Goal: Task Accomplishment & Management: Complete application form

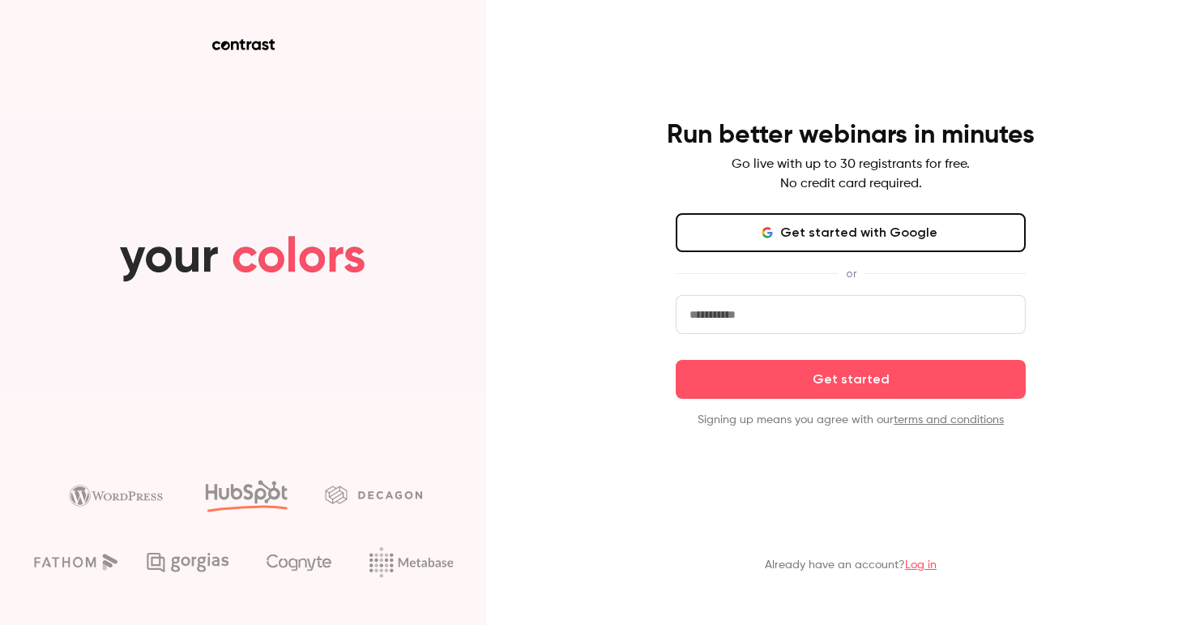
click at [766, 312] on input "email" at bounding box center [851, 314] width 350 height 39
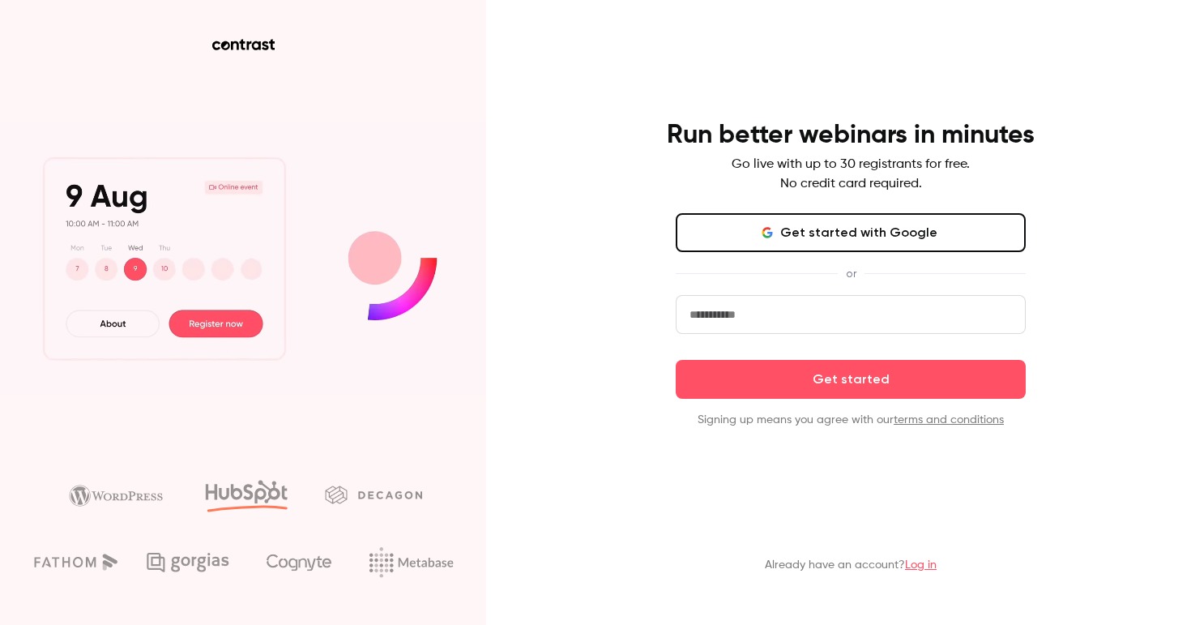
type input "**********"
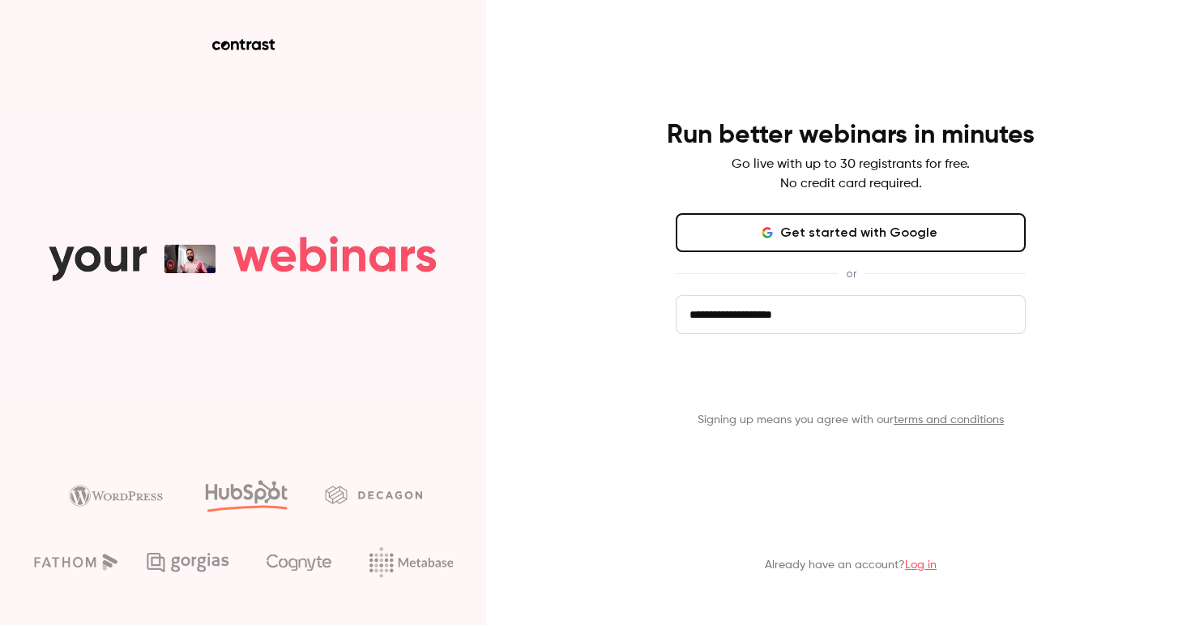
click at [837, 368] on button "Get started" at bounding box center [851, 379] width 350 height 39
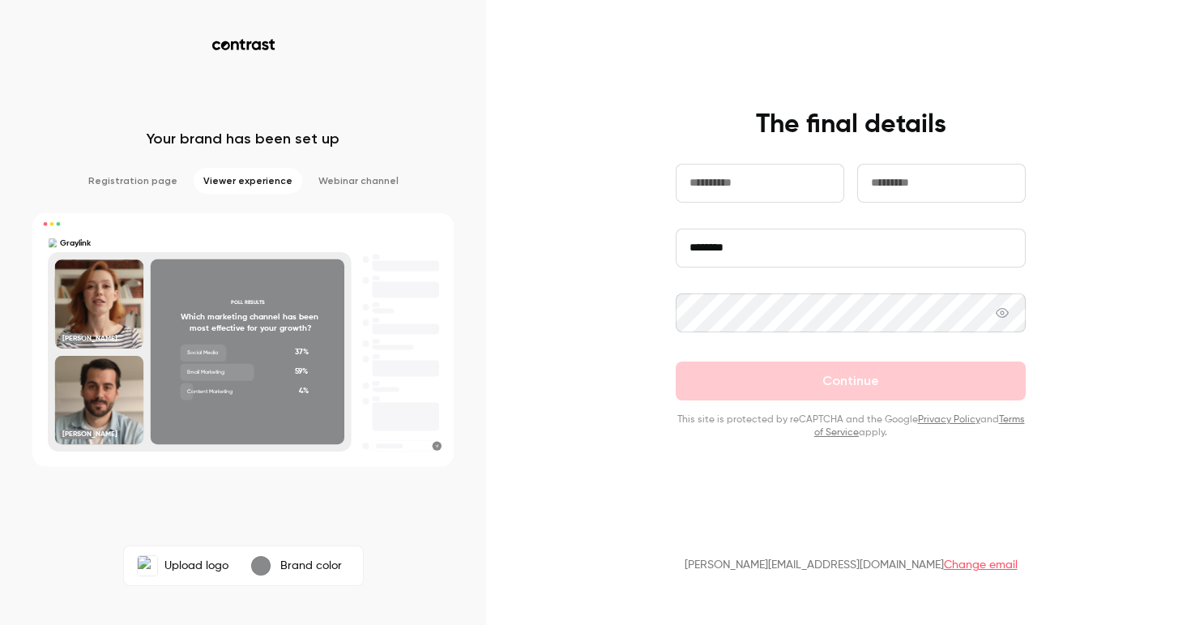
click at [750, 188] on input "text" at bounding box center [760, 183] width 169 height 39
type input "*******"
type input "*****"
click at [767, 232] on input "********" at bounding box center [851, 248] width 350 height 39
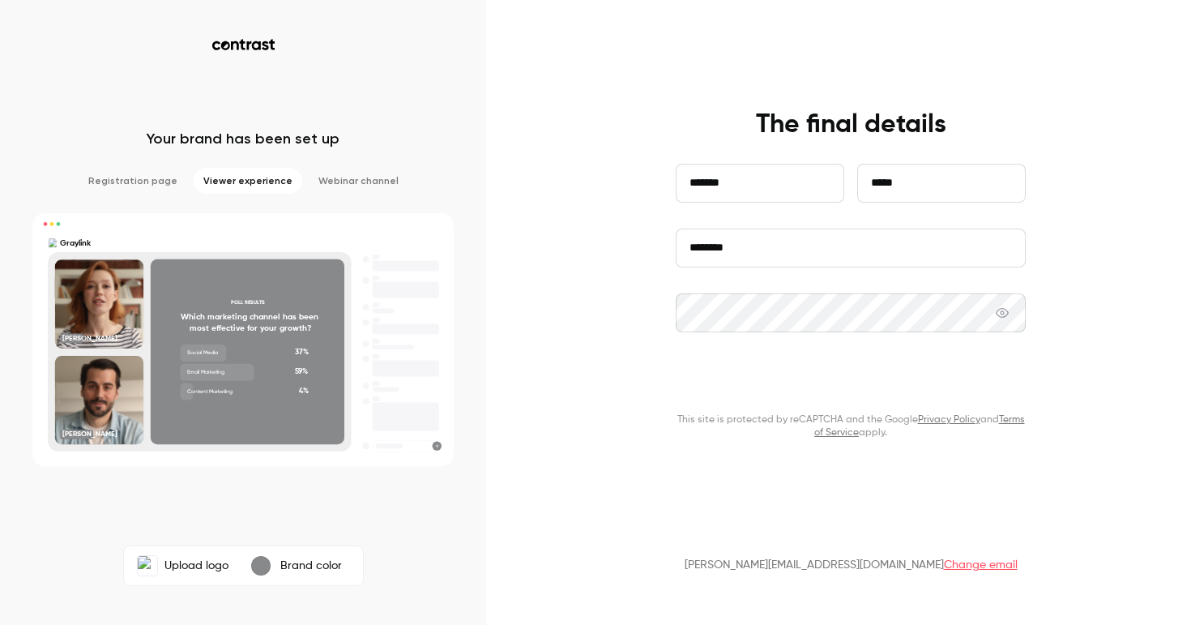
click at [788, 374] on button "Continue" at bounding box center [851, 380] width 350 height 39
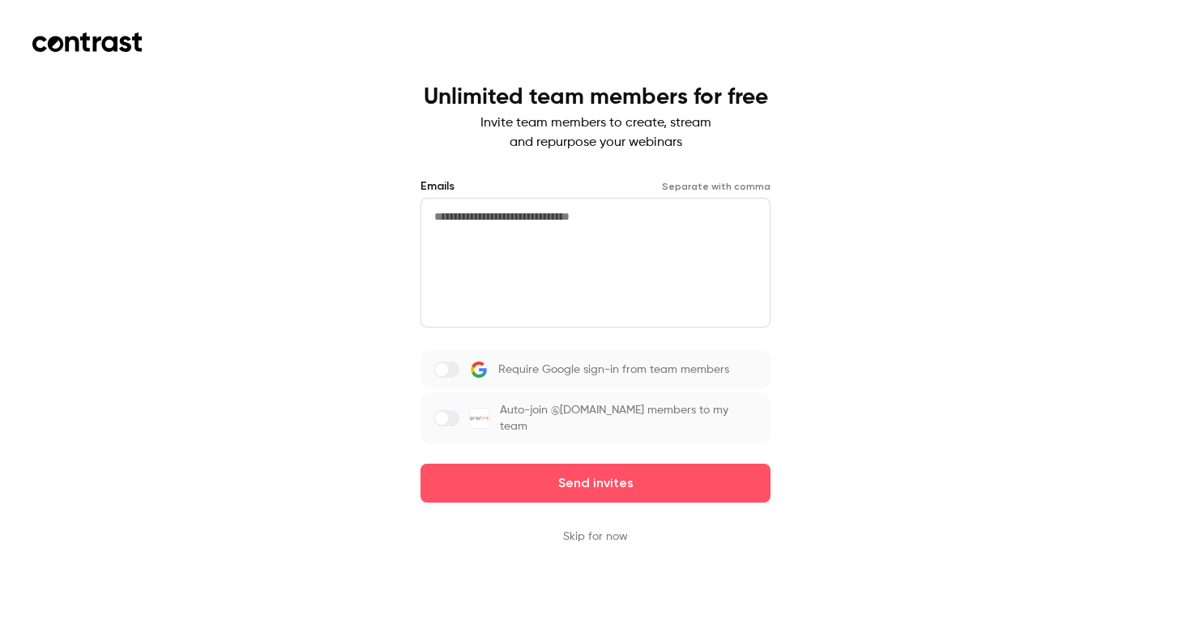
click at [504, 296] on textarea at bounding box center [596, 263] width 350 height 130
click at [606, 528] on button "Skip for now" at bounding box center [595, 536] width 65 height 16
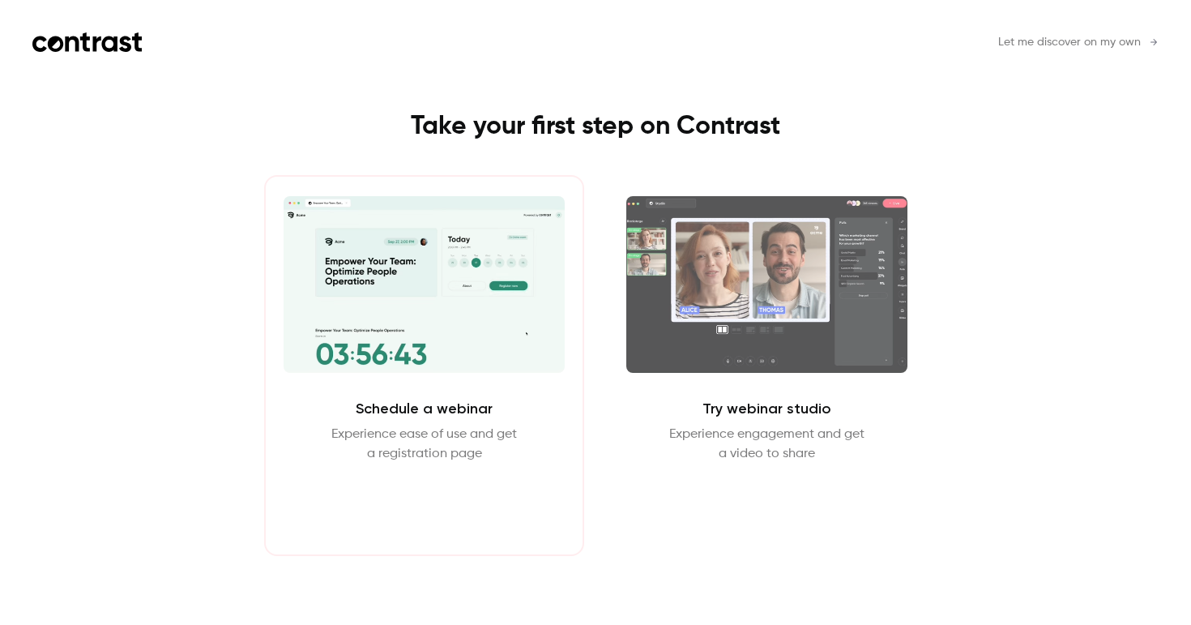
click at [422, 511] on button "Schedule webinar" at bounding box center [424, 502] width 139 height 39
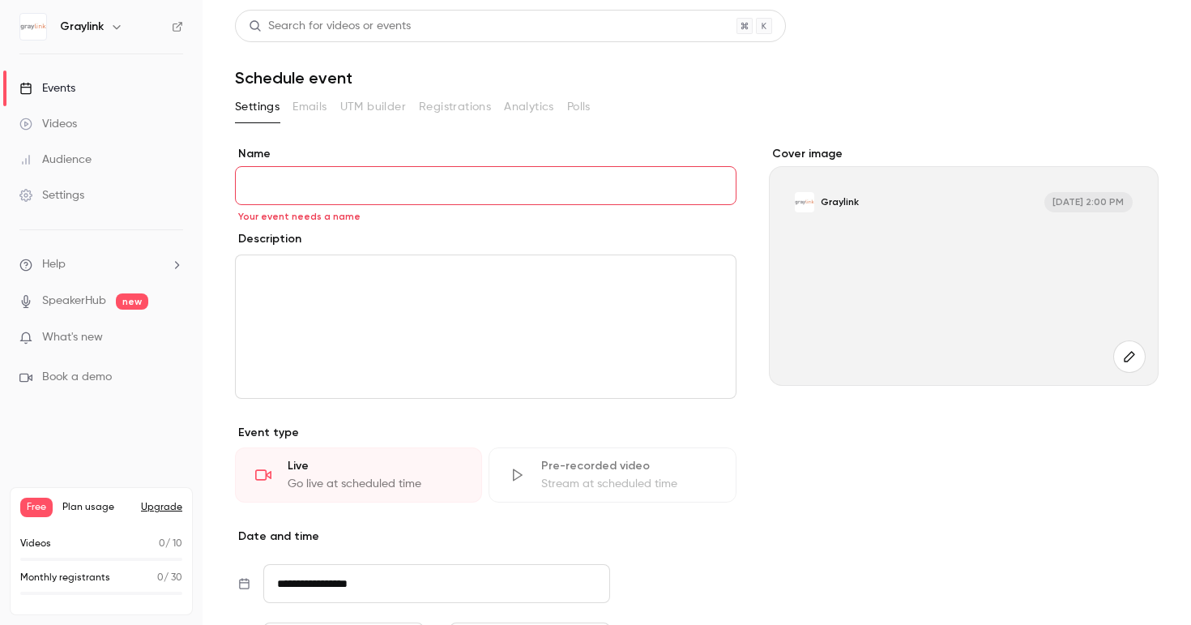
click at [505, 204] on input "Name" at bounding box center [486, 185] width 502 height 39
click at [499, 194] on input "Name" at bounding box center [486, 185] width 502 height 39
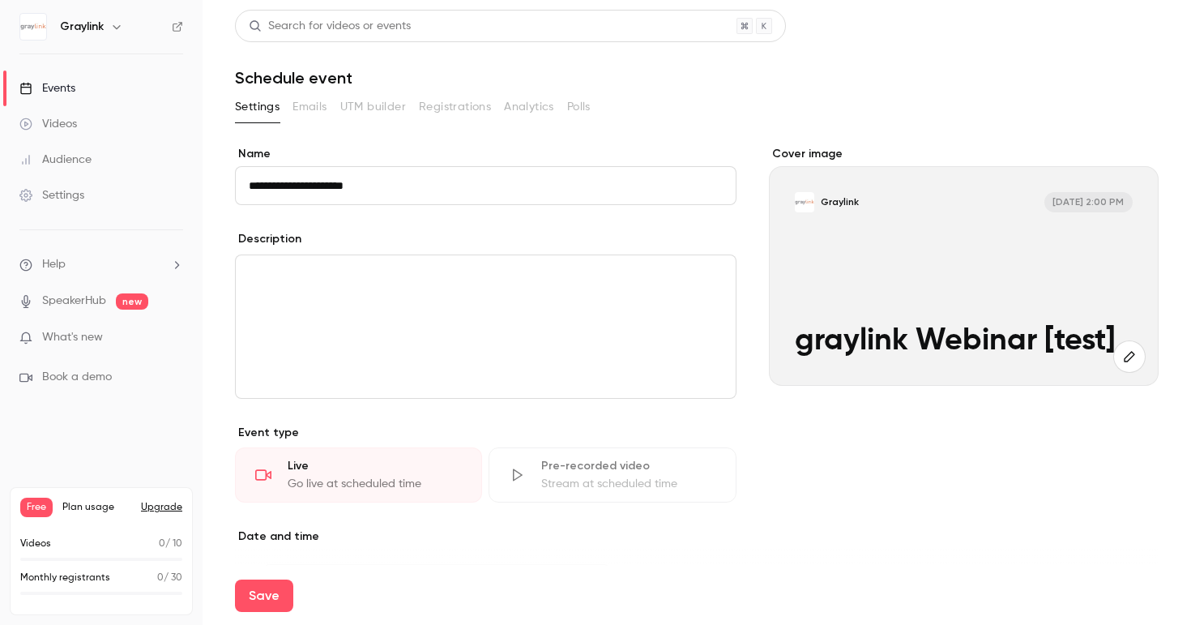
type input "**********"
click at [499, 337] on div "editor" at bounding box center [486, 326] width 500 height 143
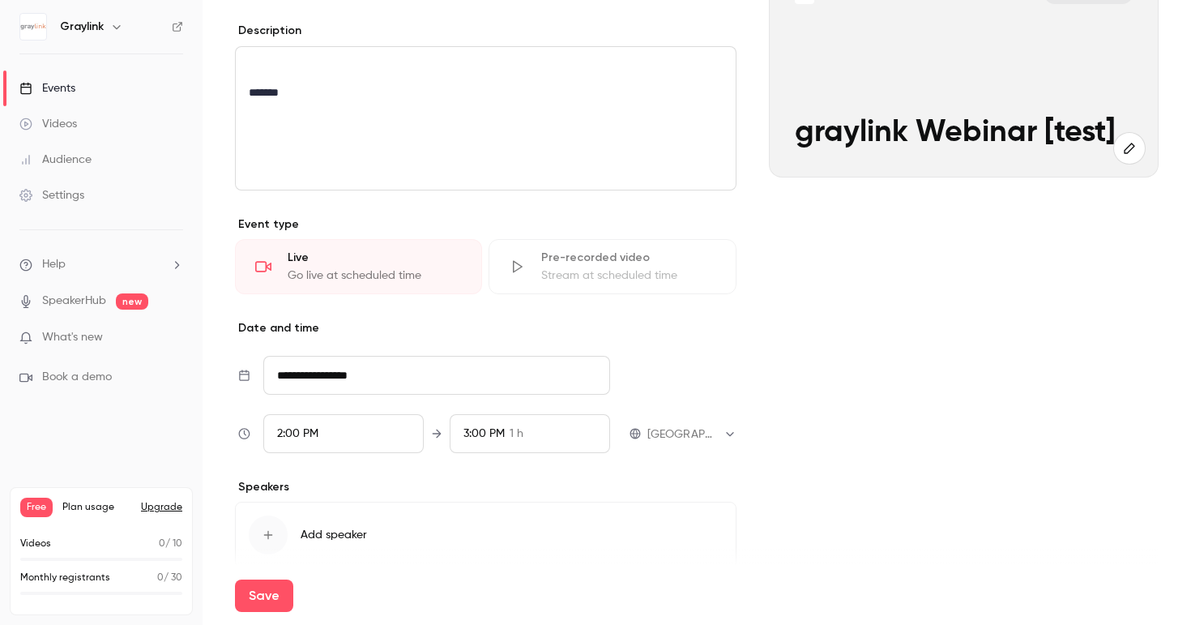
scroll to position [281, 0]
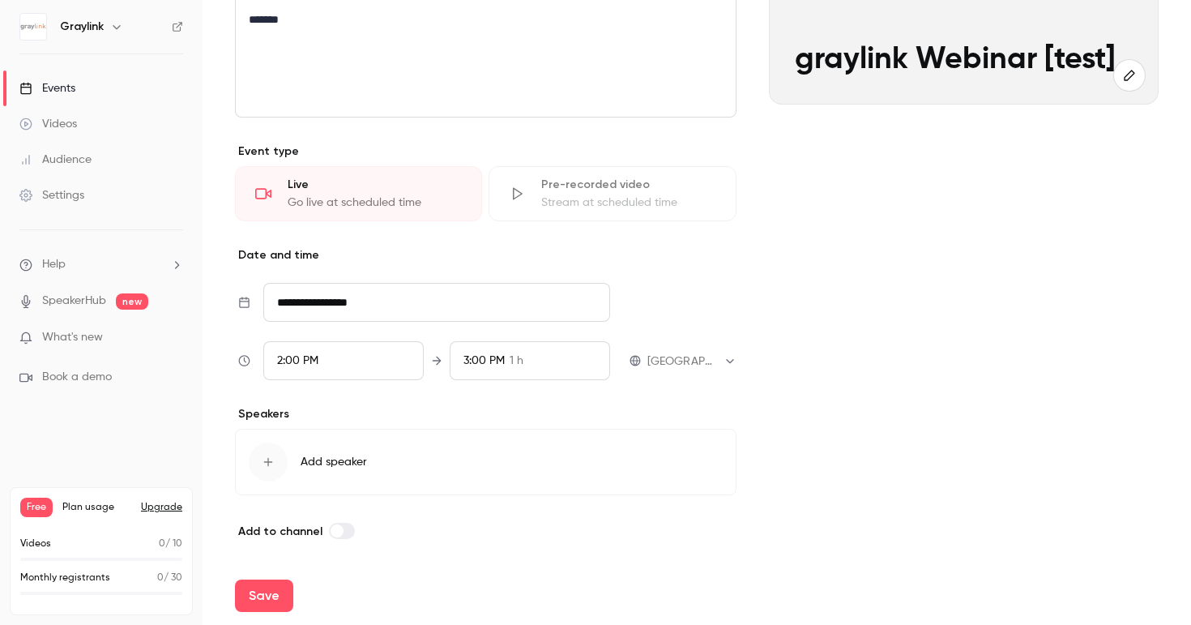
click at [308, 377] on div "2:00 PM" at bounding box center [343, 360] width 160 height 39
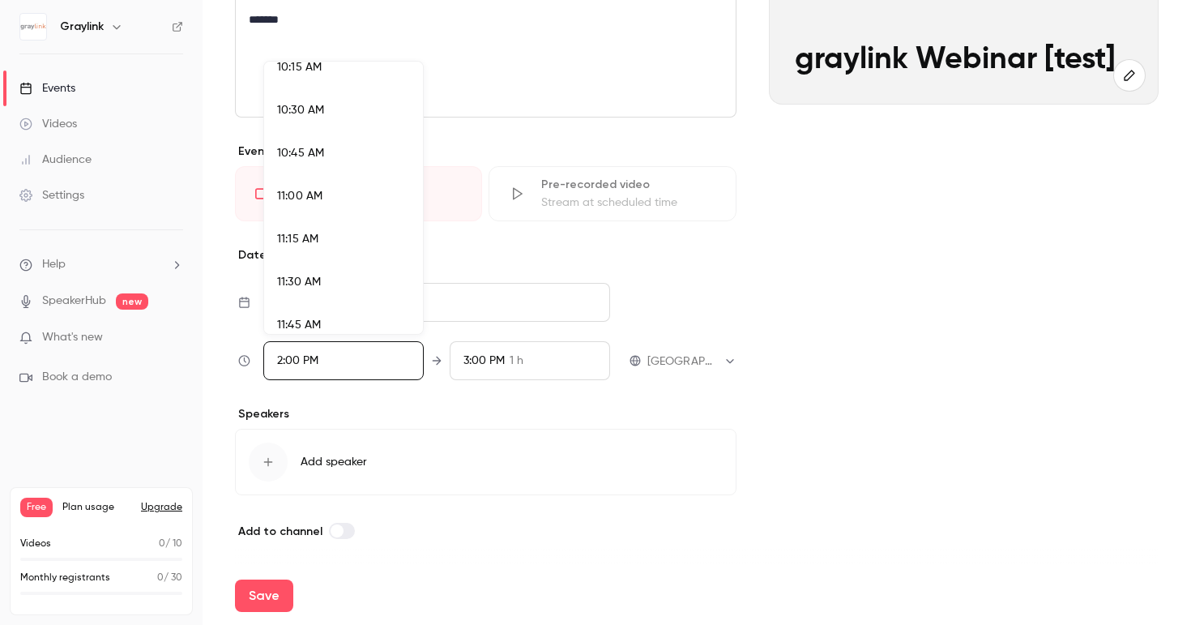
scroll to position [1751, 0]
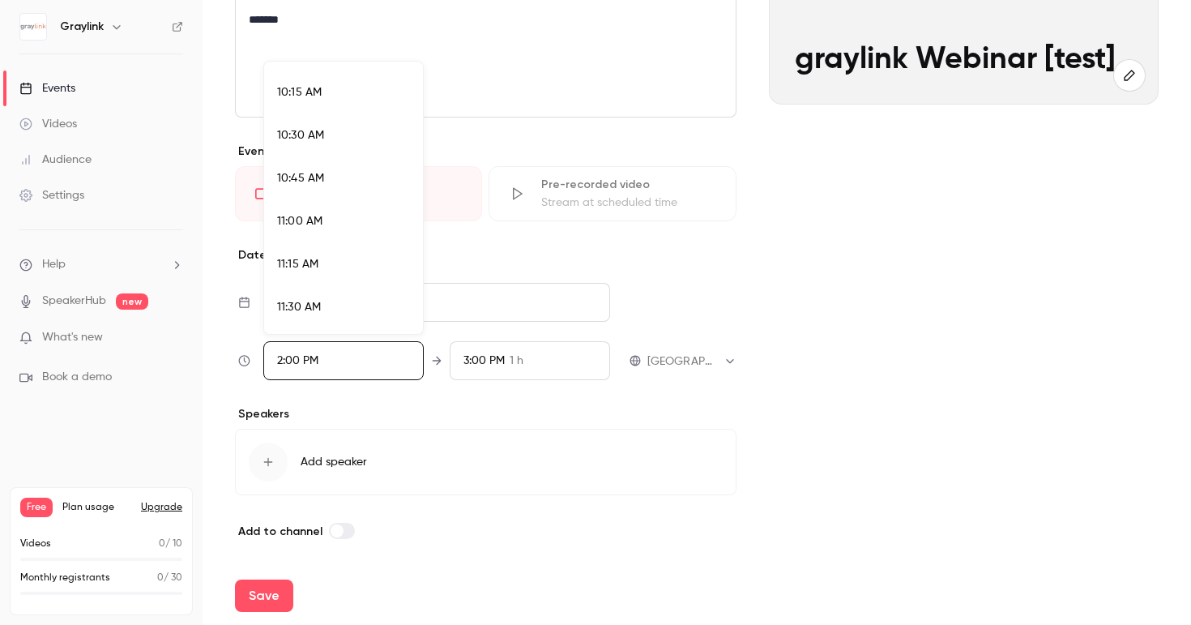
click at [327, 127] on div "10:30 AM" at bounding box center [343, 135] width 133 height 17
click at [536, 369] on div at bounding box center [595, 312] width 1191 height 625
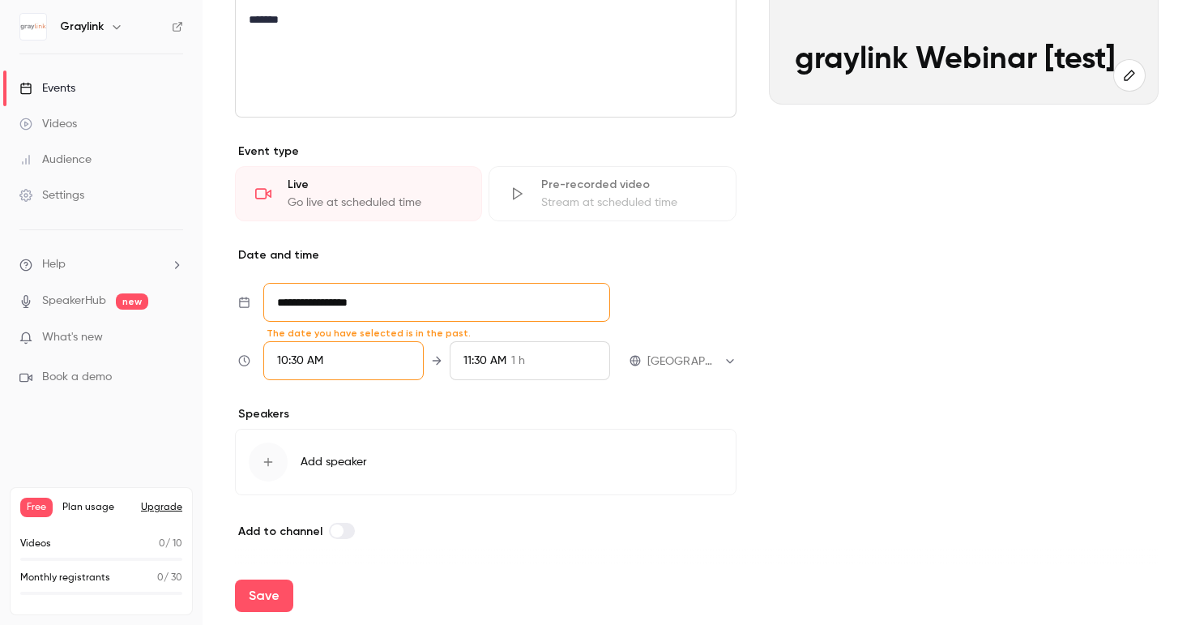
scroll to position [2290, 0]
click at [502, 364] on span "11:30 AM" at bounding box center [485, 360] width 43 height 11
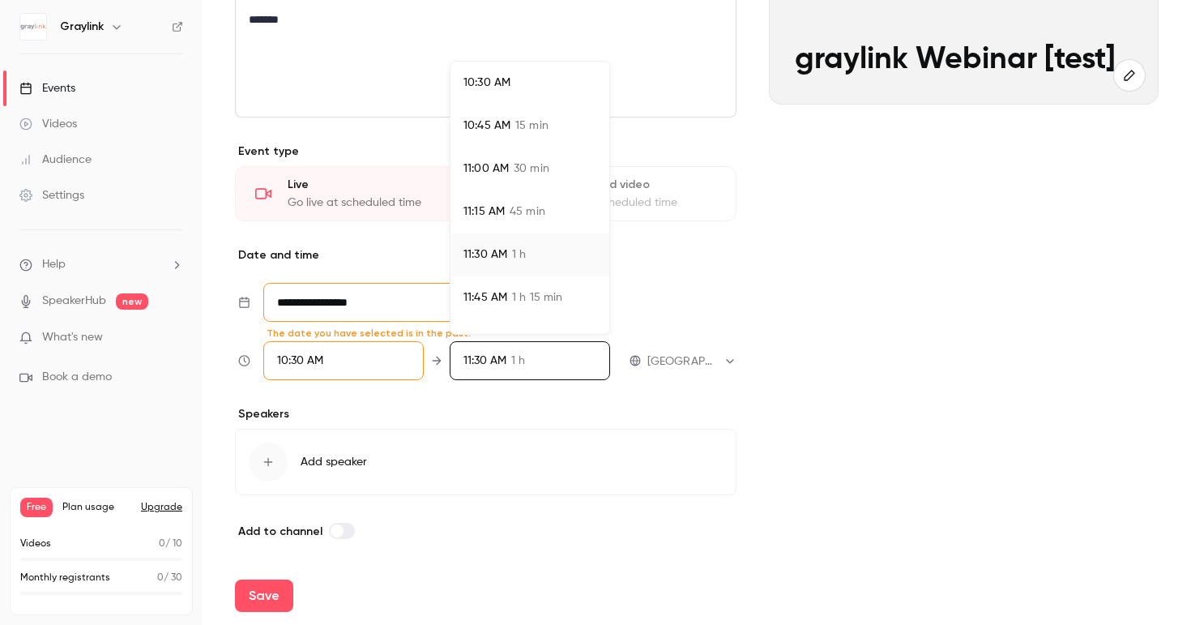
click at [520, 161] on span "30 min" at bounding box center [532, 168] width 36 height 17
click at [656, 454] on div at bounding box center [595, 312] width 1191 height 625
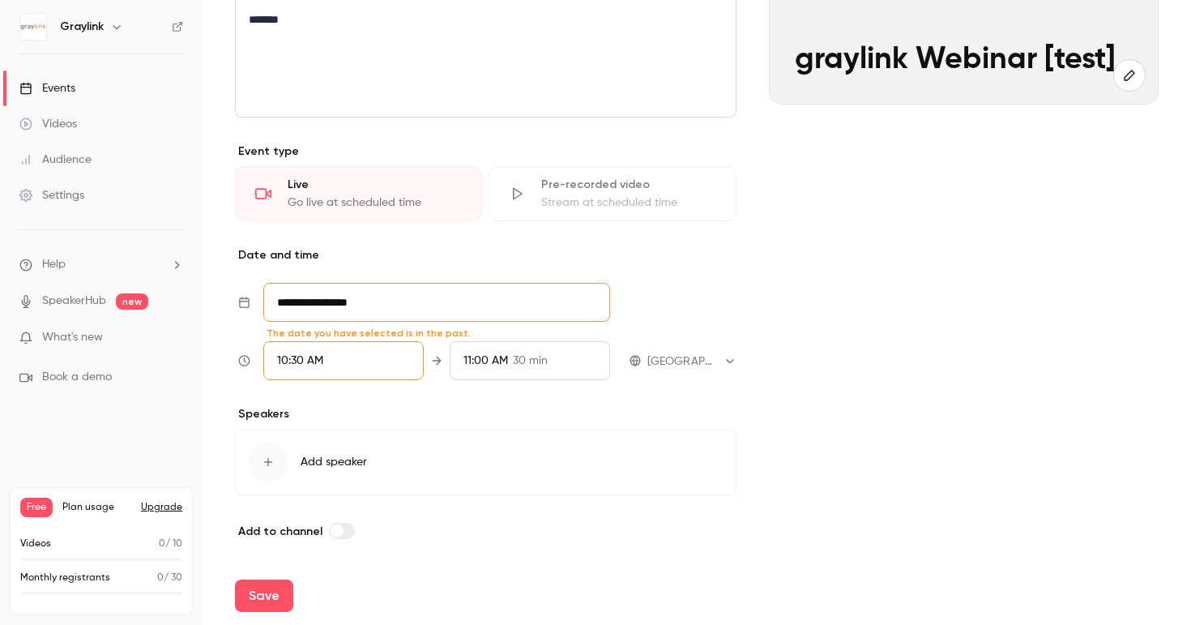
click at [374, 299] on input "**********" at bounding box center [436, 302] width 347 height 39
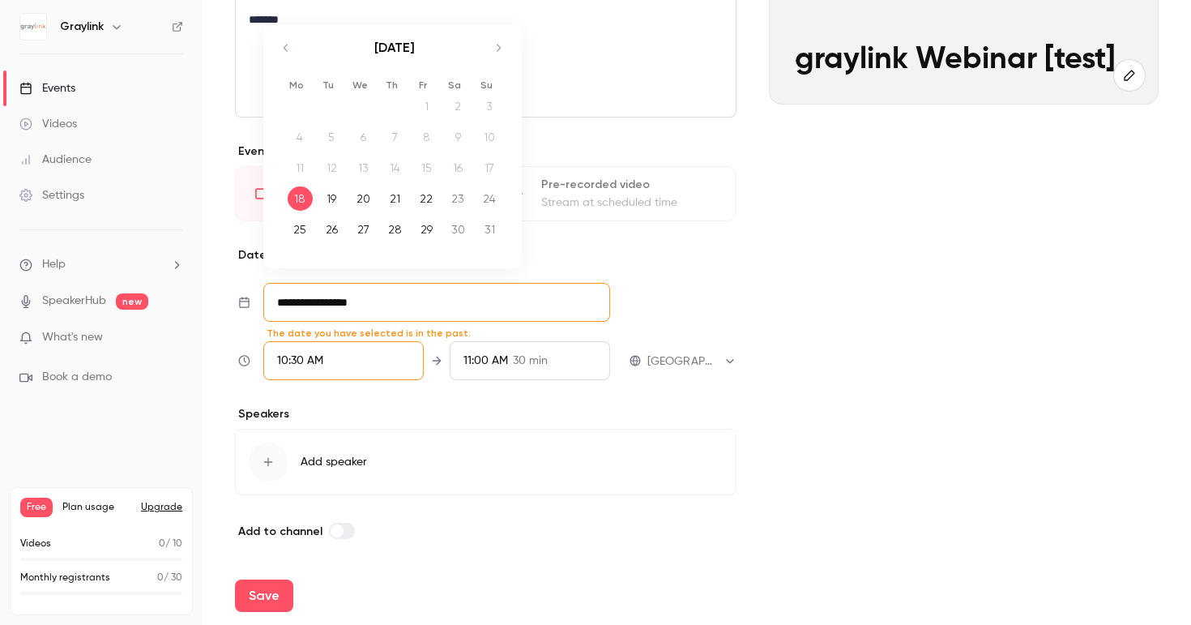
click at [333, 194] on div "19" at bounding box center [331, 198] width 25 height 24
type input "**********"
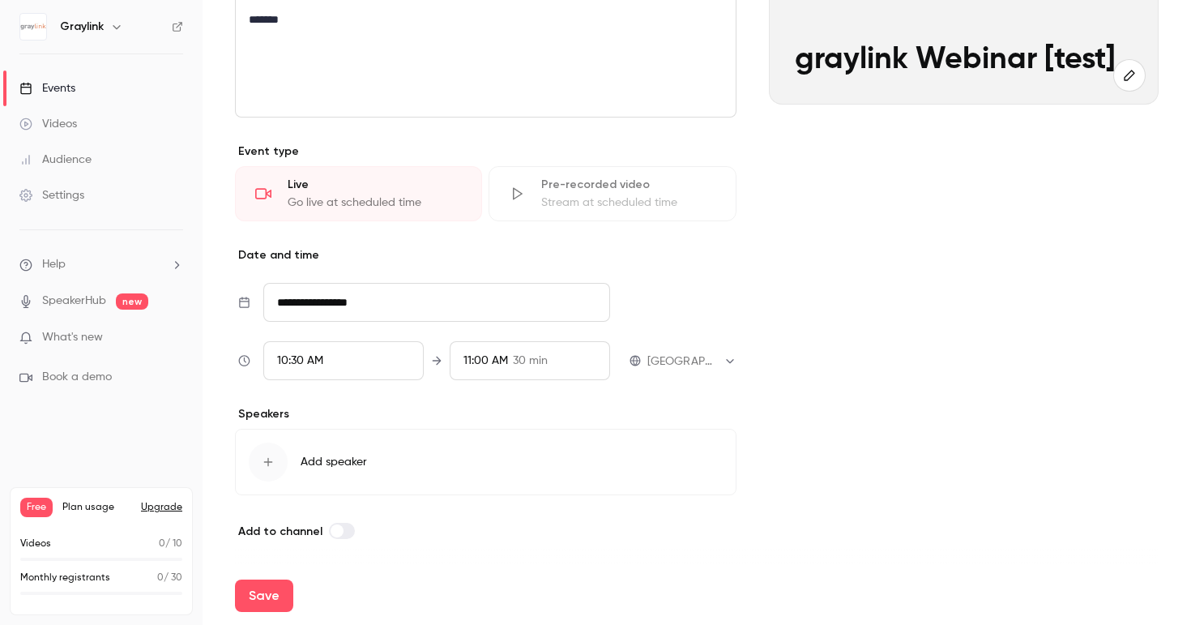
click at [601, 438] on button "Add speaker" at bounding box center [486, 462] width 502 height 66
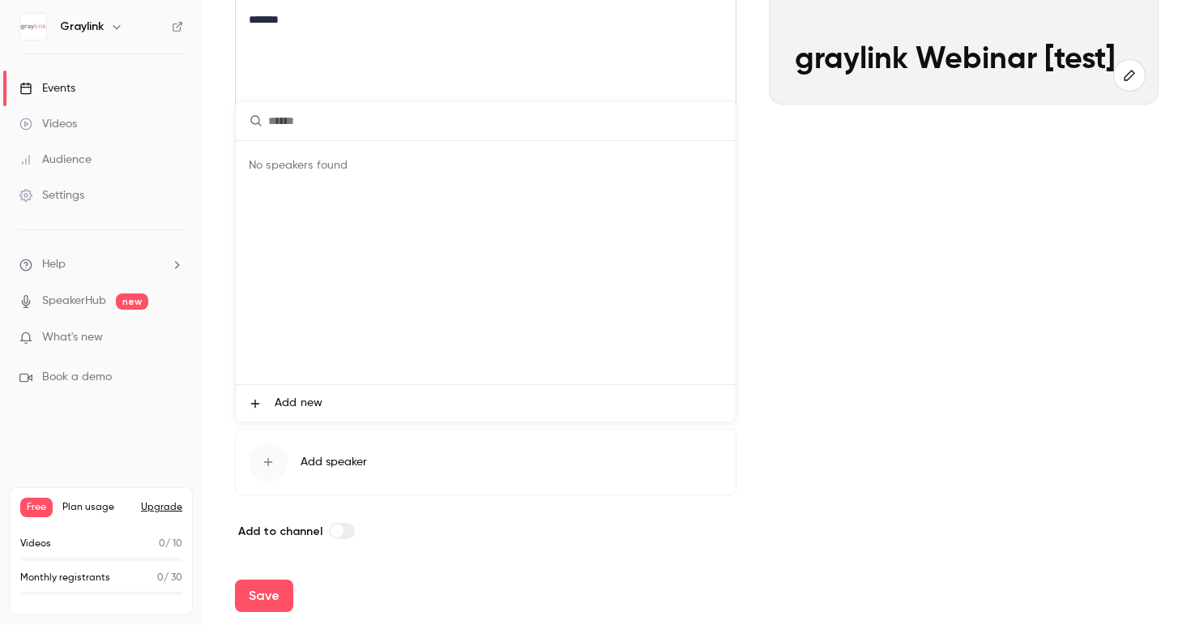
click at [890, 447] on div at bounding box center [595, 312] width 1191 height 625
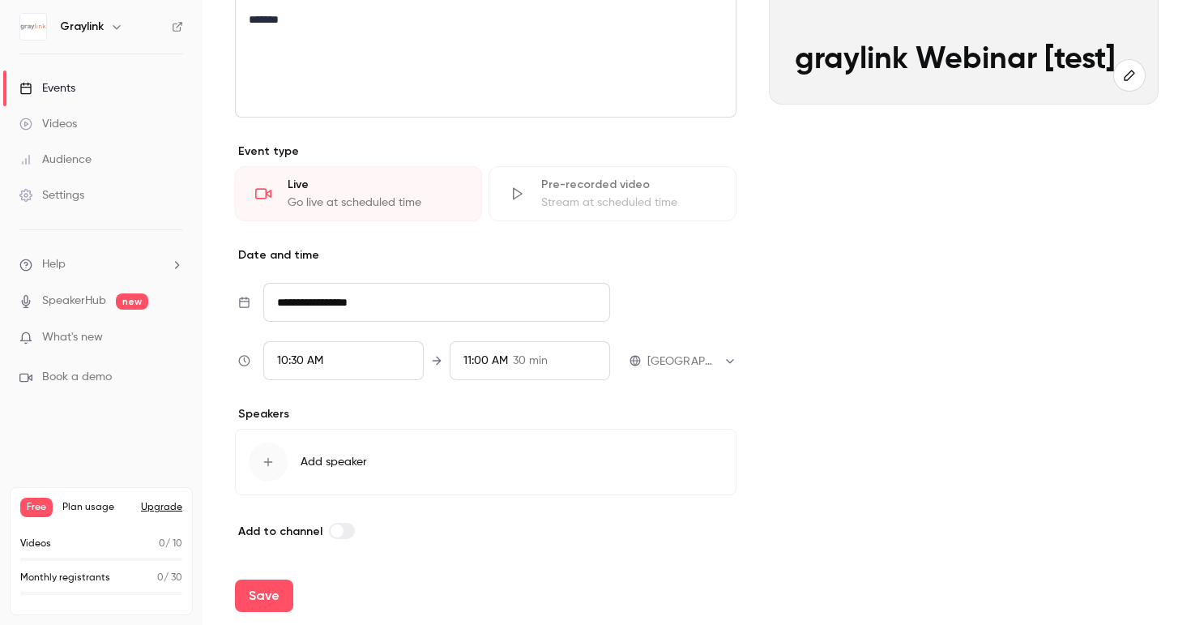
click at [337, 458] on span "Add speaker" at bounding box center [334, 462] width 66 height 16
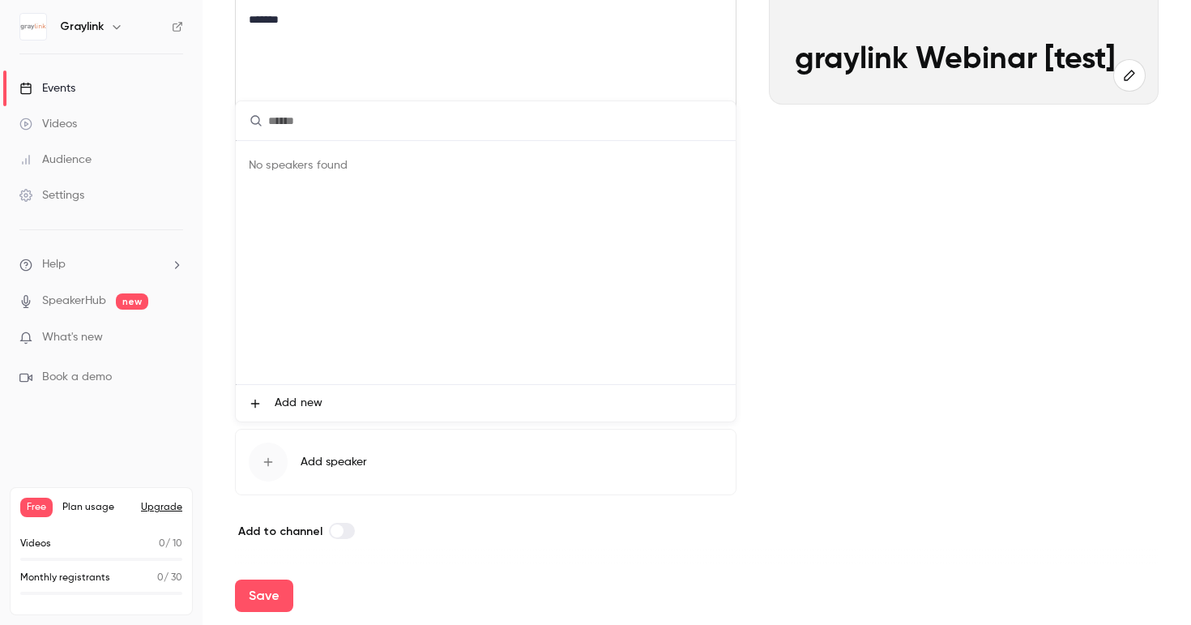
click at [778, 316] on div at bounding box center [595, 312] width 1191 height 625
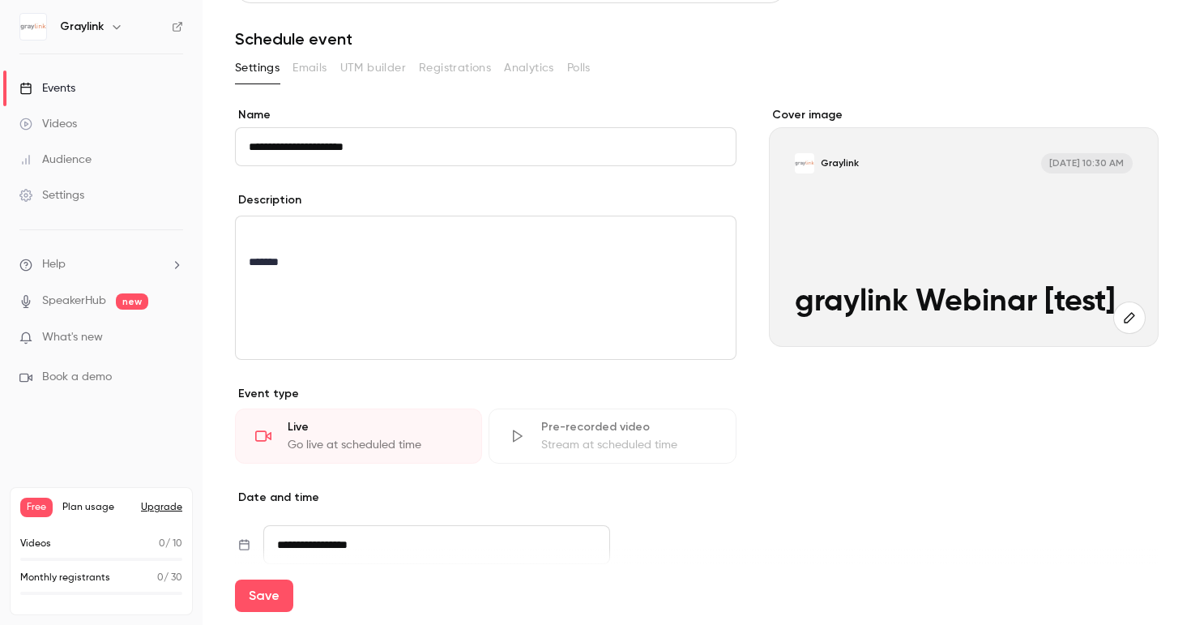
scroll to position [0, 0]
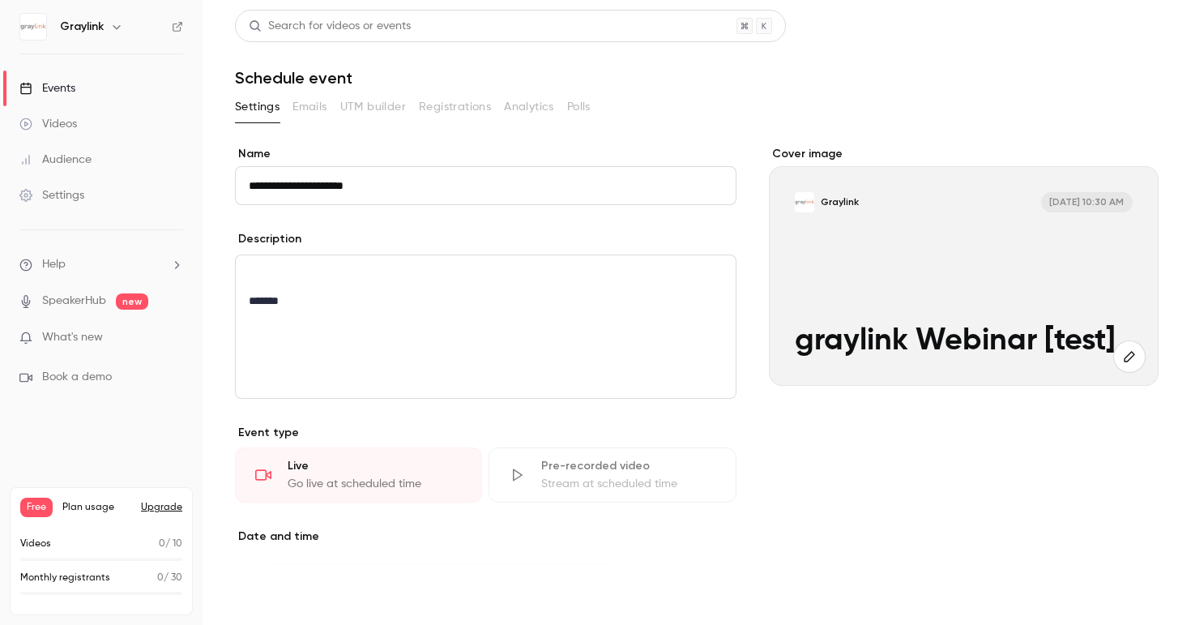
click at [258, 596] on button "Save" at bounding box center [264, 595] width 58 height 32
type input "**********"
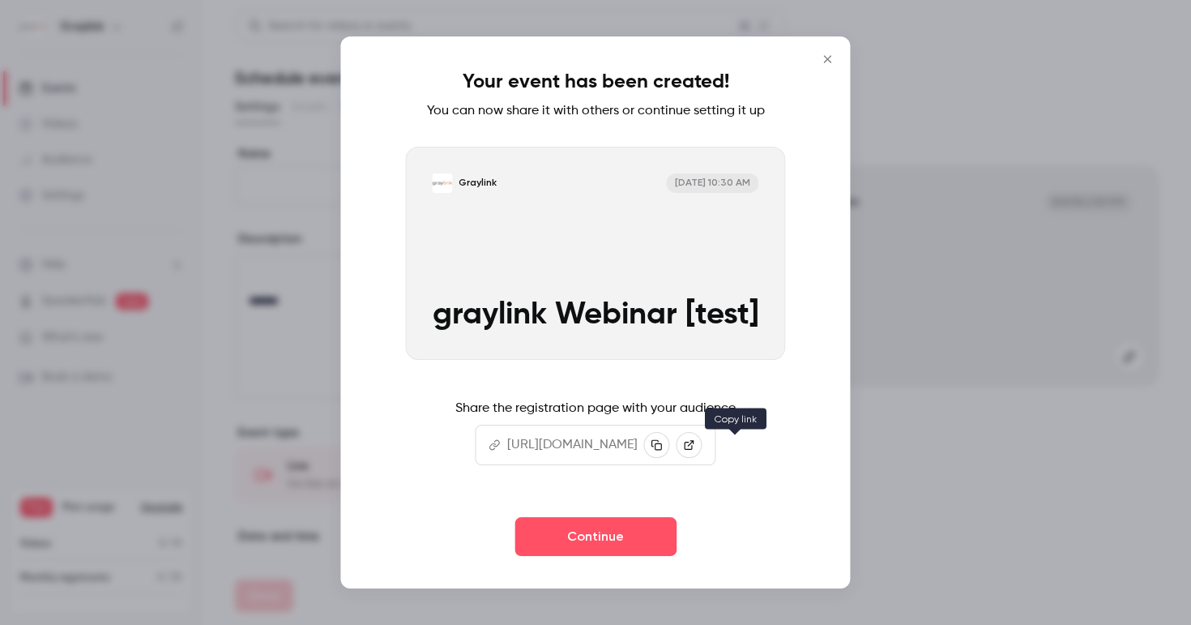
click at [670, 449] on button "button" at bounding box center [657, 445] width 26 height 26
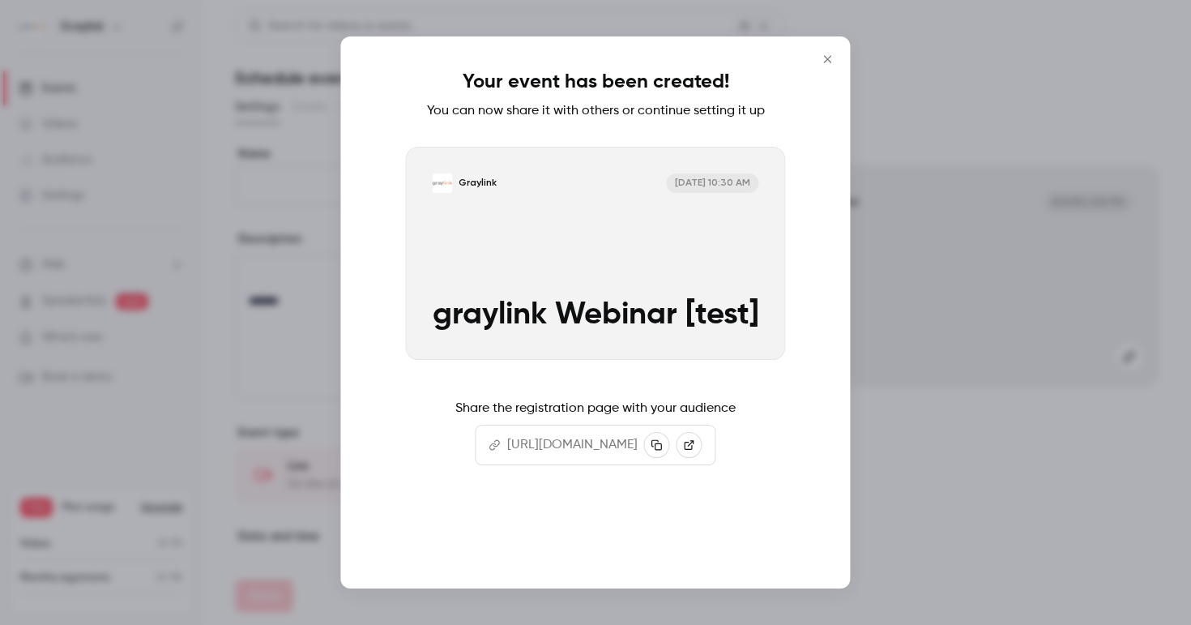
click at [578, 545] on button "Continue" at bounding box center [596, 536] width 162 height 39
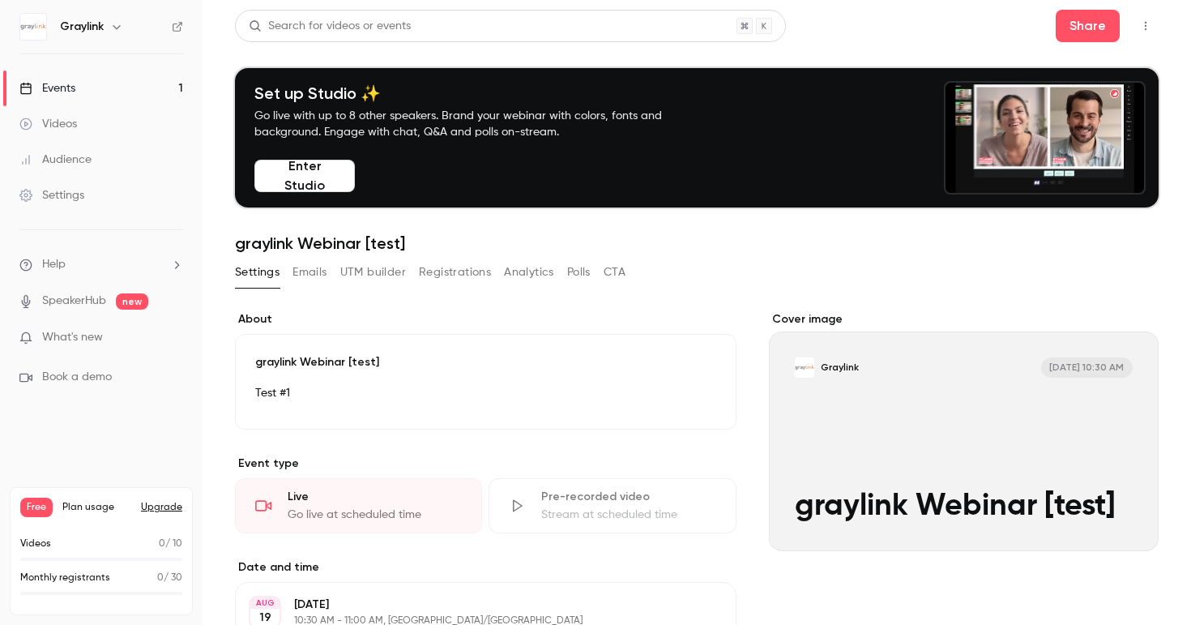
scroll to position [6, 0]
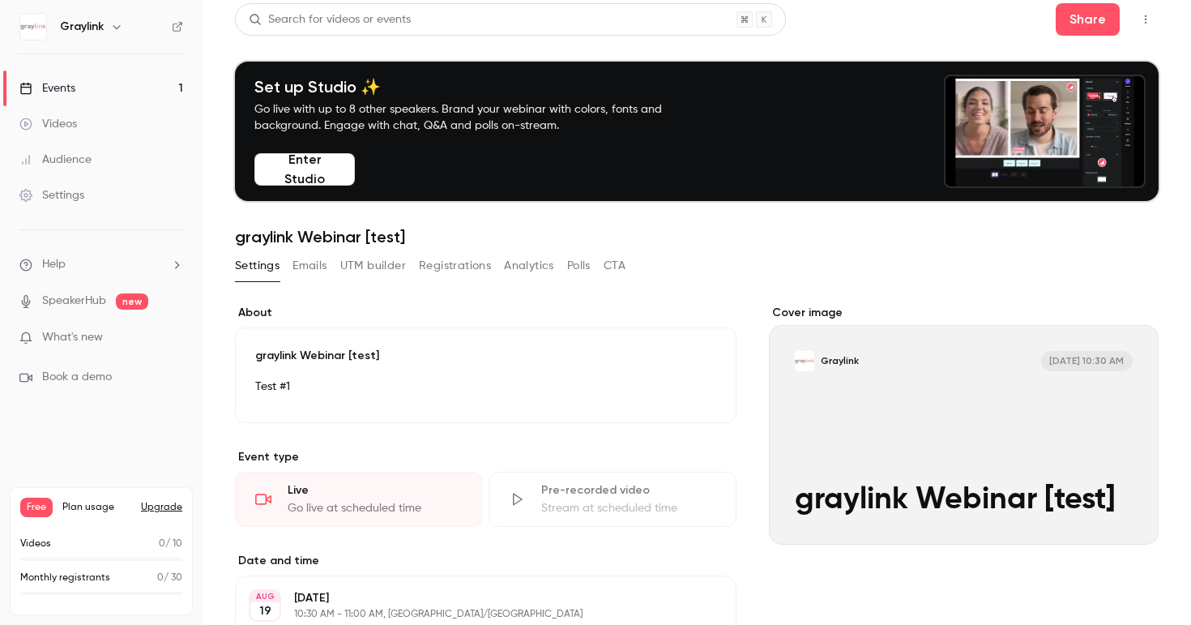
click at [303, 267] on button "Emails" at bounding box center [310, 266] width 34 height 26
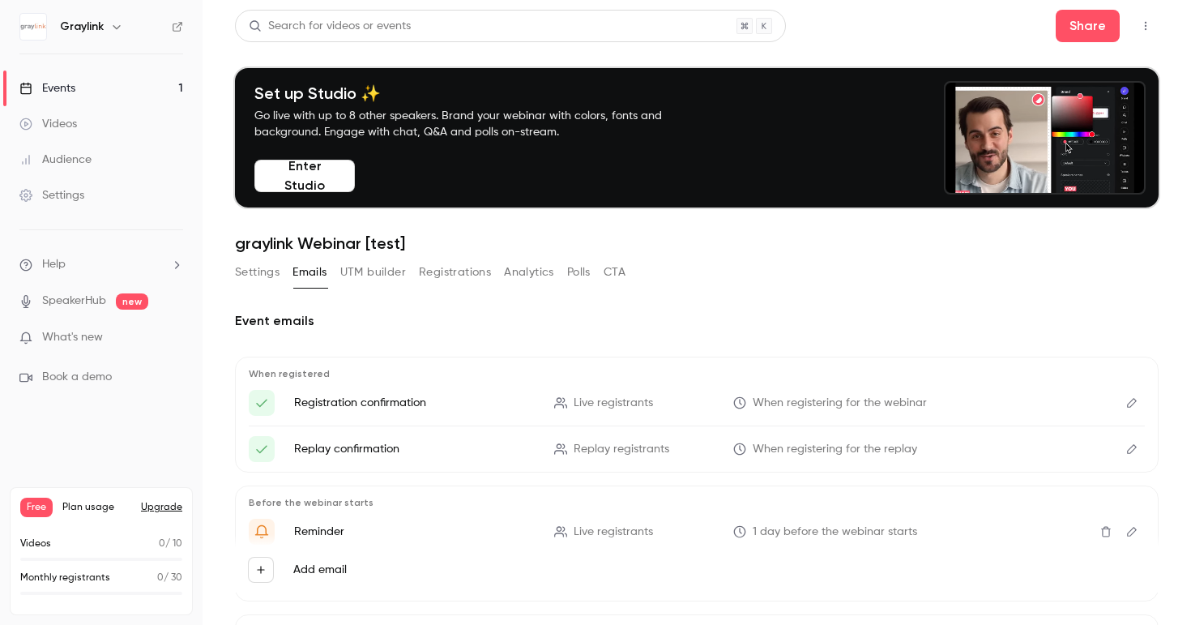
scroll to position [76, 0]
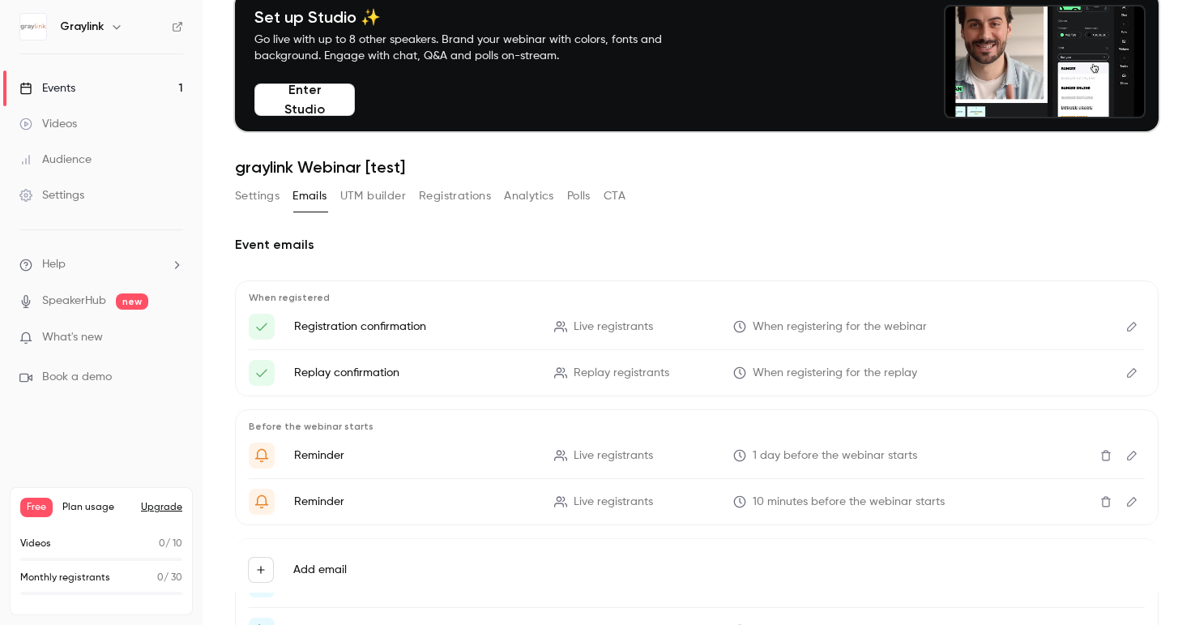
click at [73, 147] on link "Audience" at bounding box center [101, 160] width 203 height 36
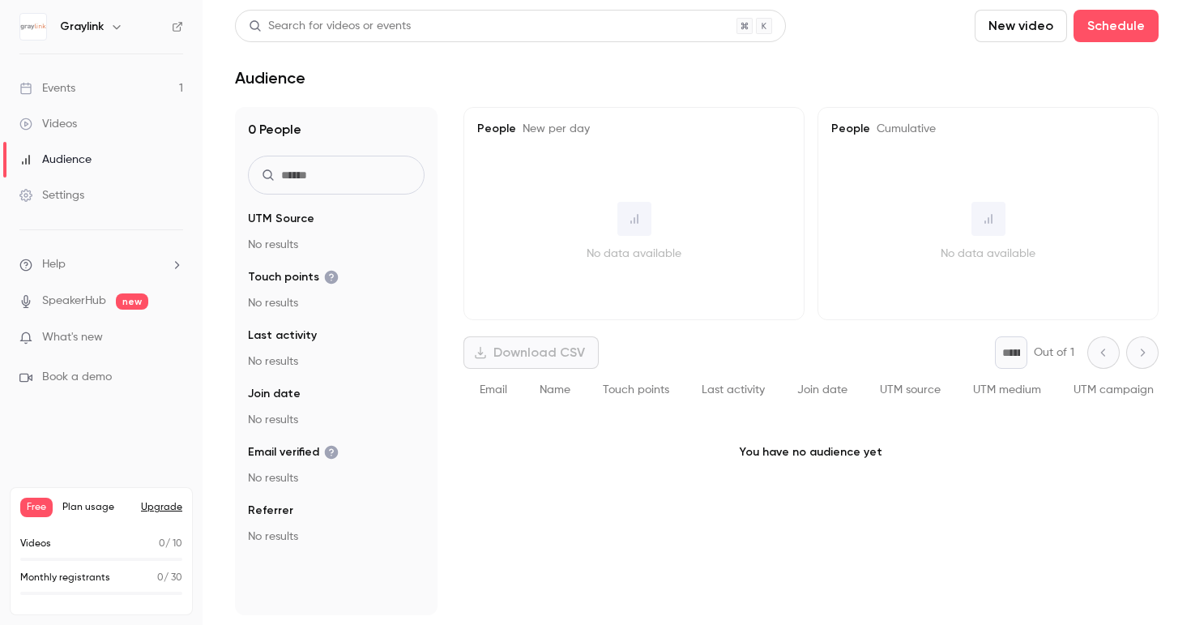
click at [66, 196] on div "Settings" at bounding box center [51, 195] width 65 height 16
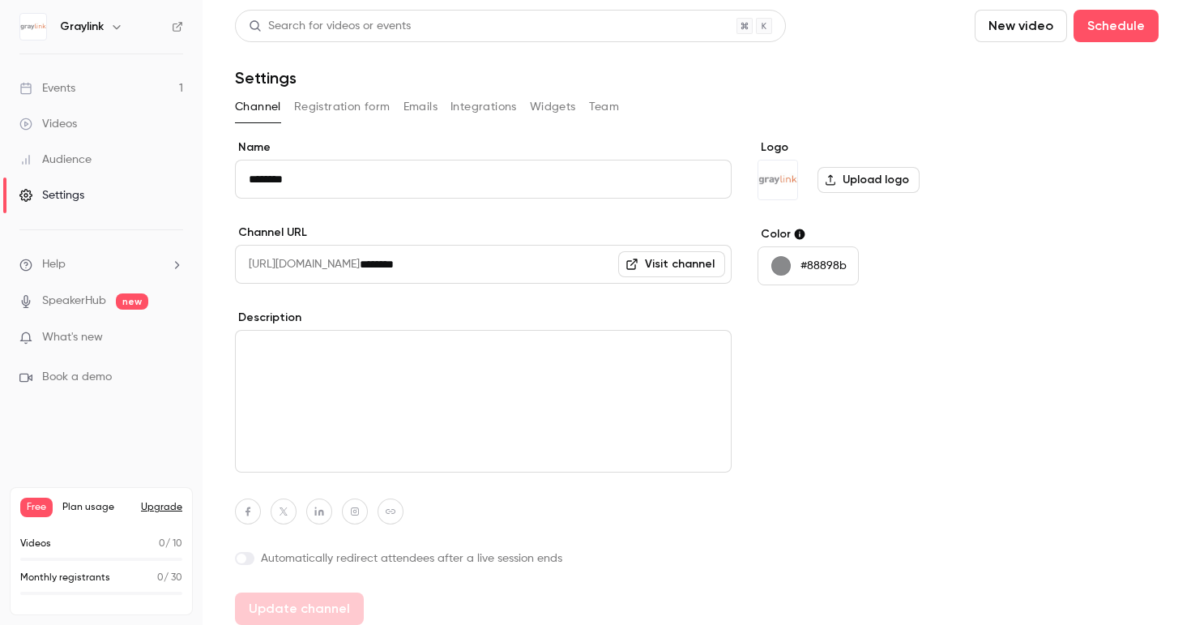
click at [353, 109] on button "Registration form" at bounding box center [342, 107] width 96 height 26
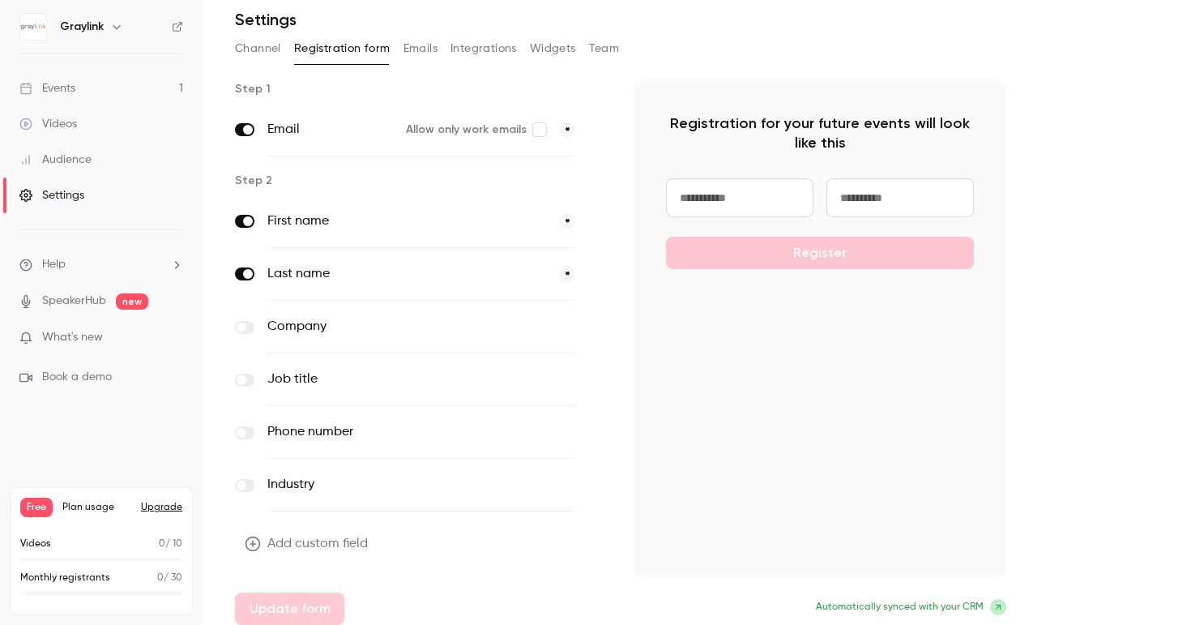
scroll to position [68, 0]
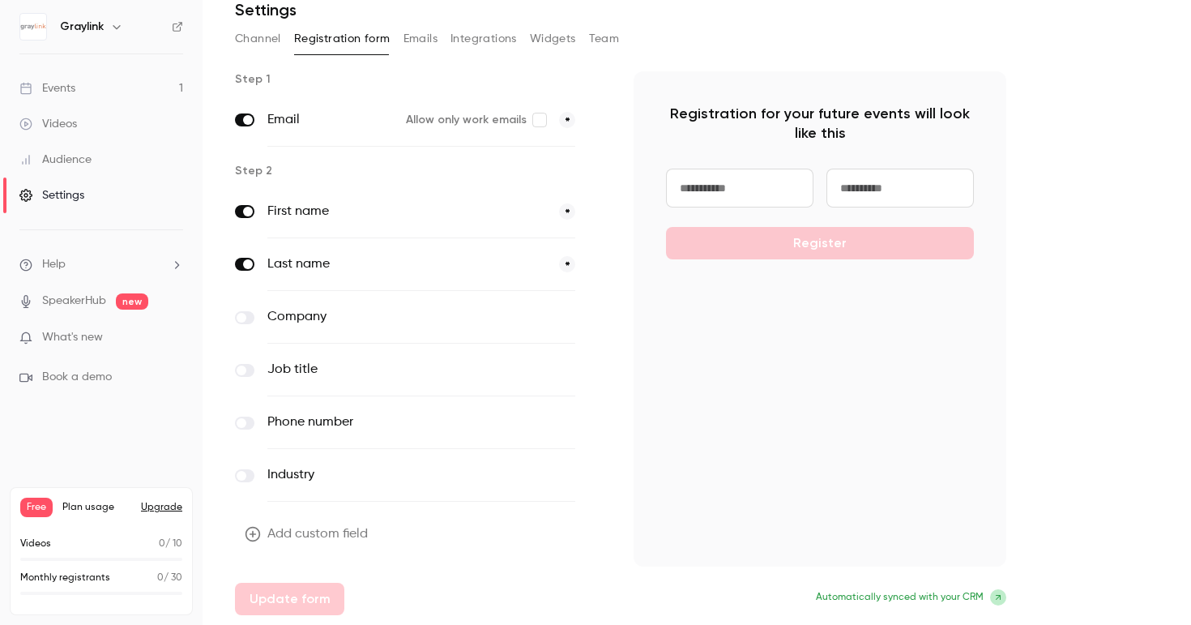
click at [416, 36] on button "Emails" at bounding box center [421, 39] width 34 height 26
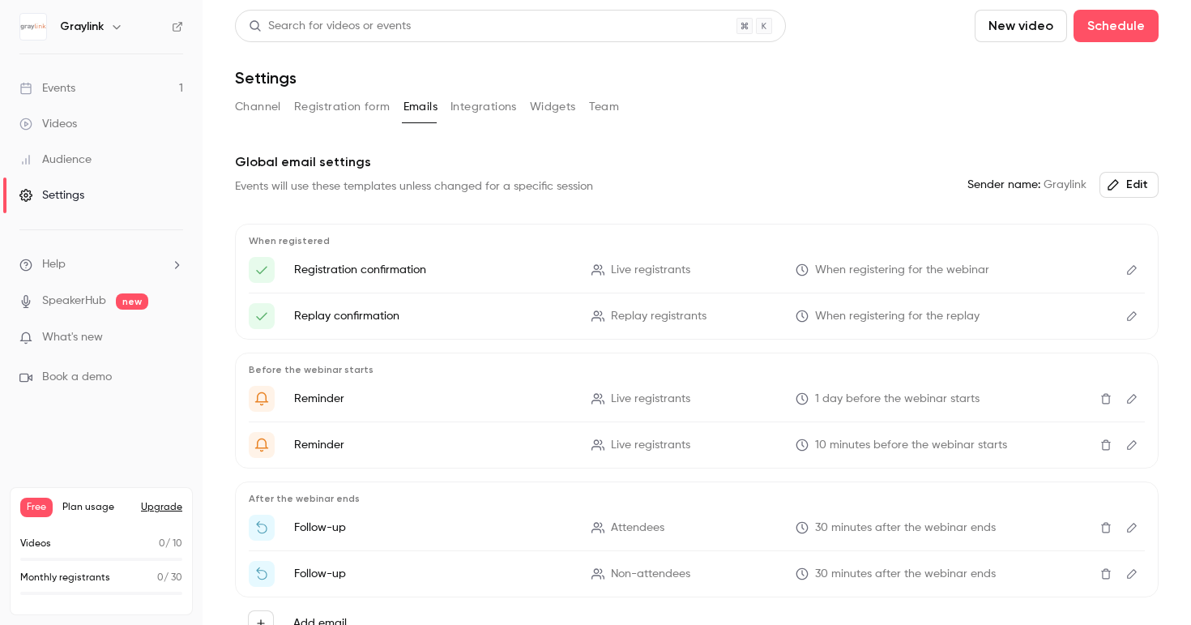
click at [483, 109] on button "Integrations" at bounding box center [484, 107] width 66 height 26
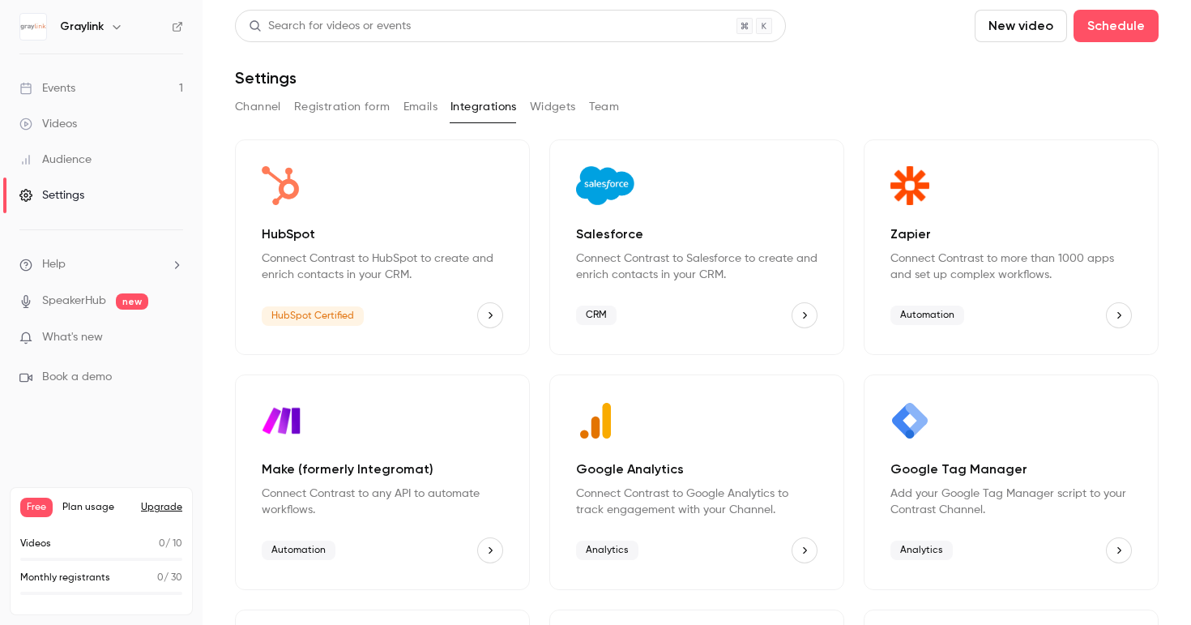
click at [562, 114] on button "Widgets" at bounding box center [553, 107] width 46 height 26
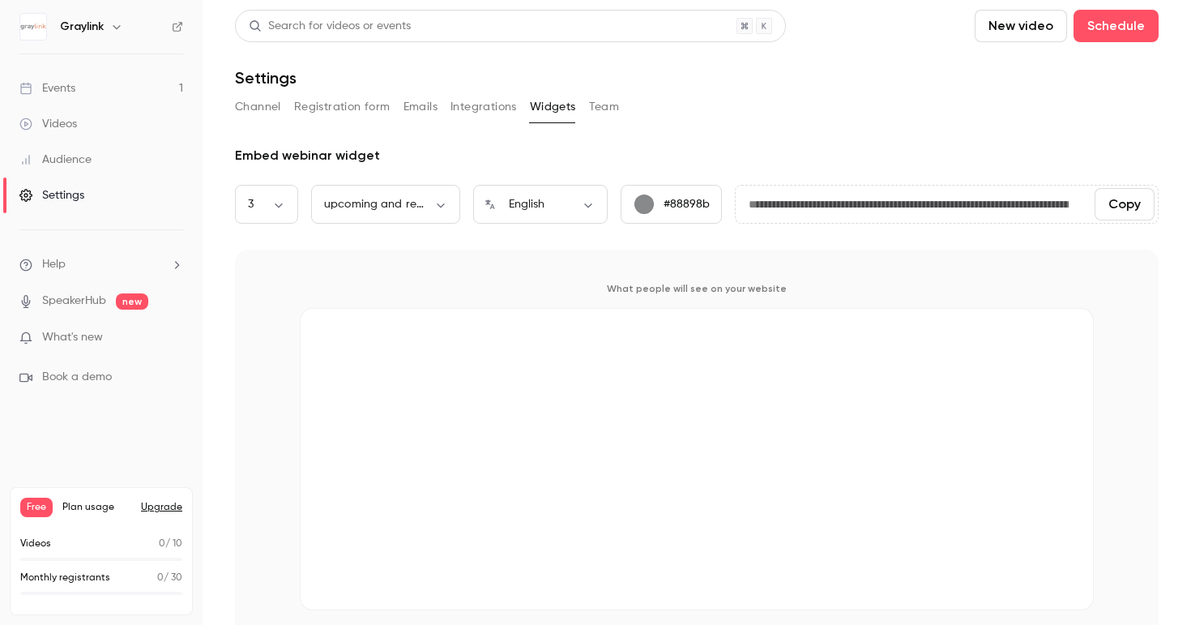
click at [598, 105] on button "Team" at bounding box center [604, 107] width 31 height 26
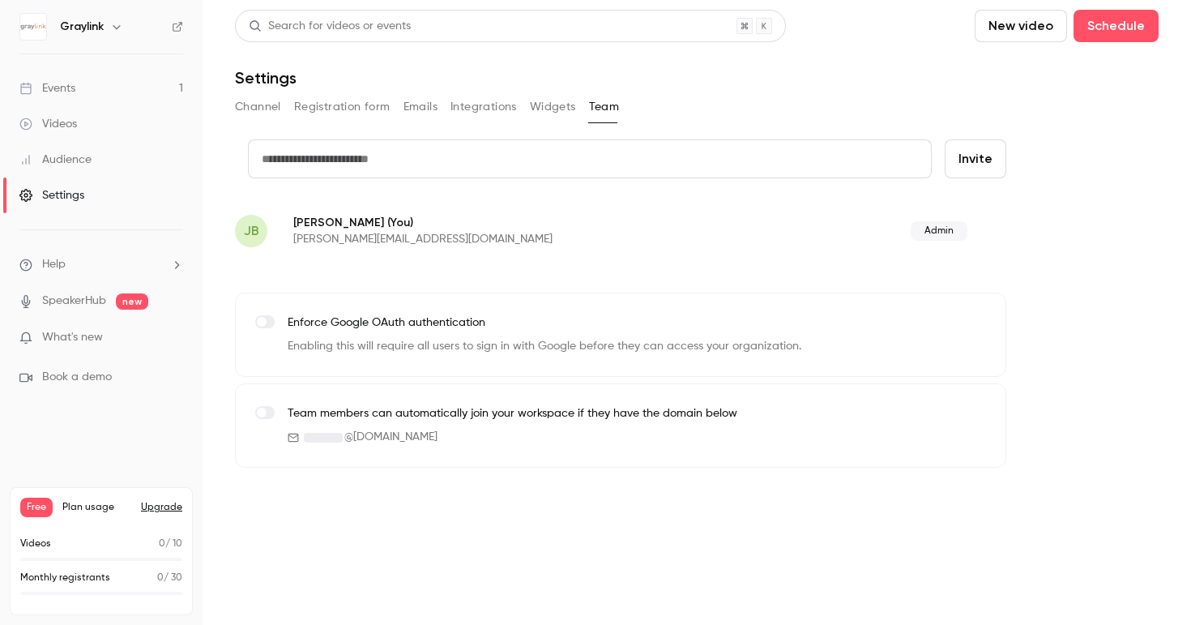
click at [707, 125] on div "Channel Registration form Emails Integrations Widgets Team" at bounding box center [697, 110] width 924 height 32
click at [691, 151] on input "text" at bounding box center [590, 158] width 684 height 39
paste input "**********"
type input "**********"
click at [423, 100] on button "Emails" at bounding box center [421, 107] width 34 height 26
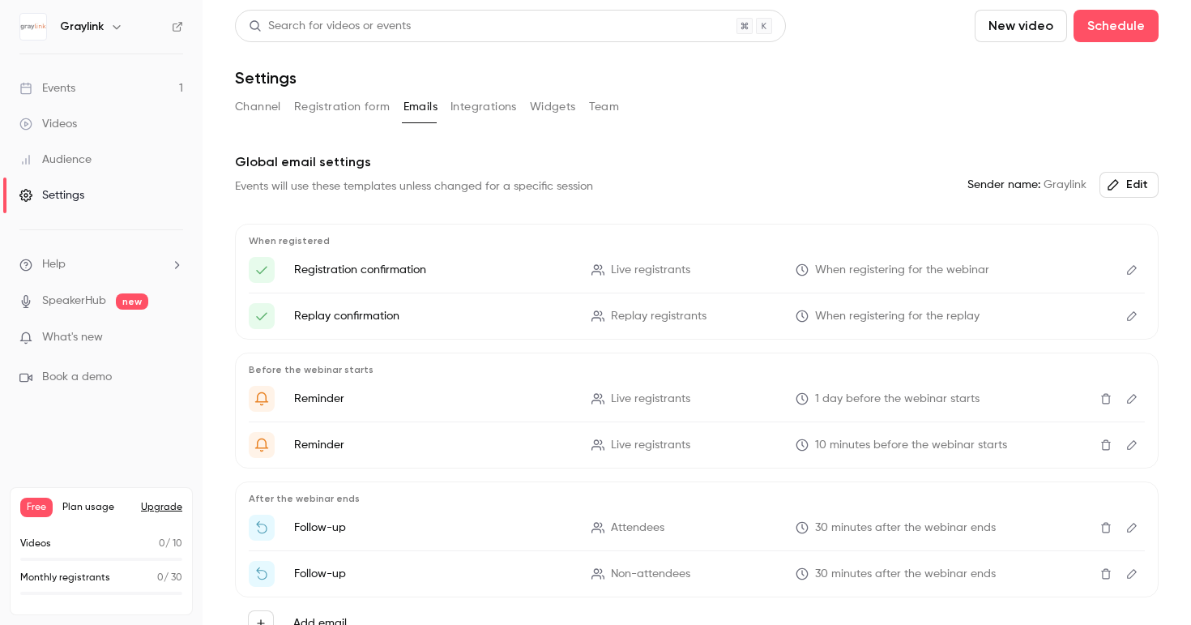
click at [53, 154] on div "Audience" at bounding box center [55, 160] width 72 height 16
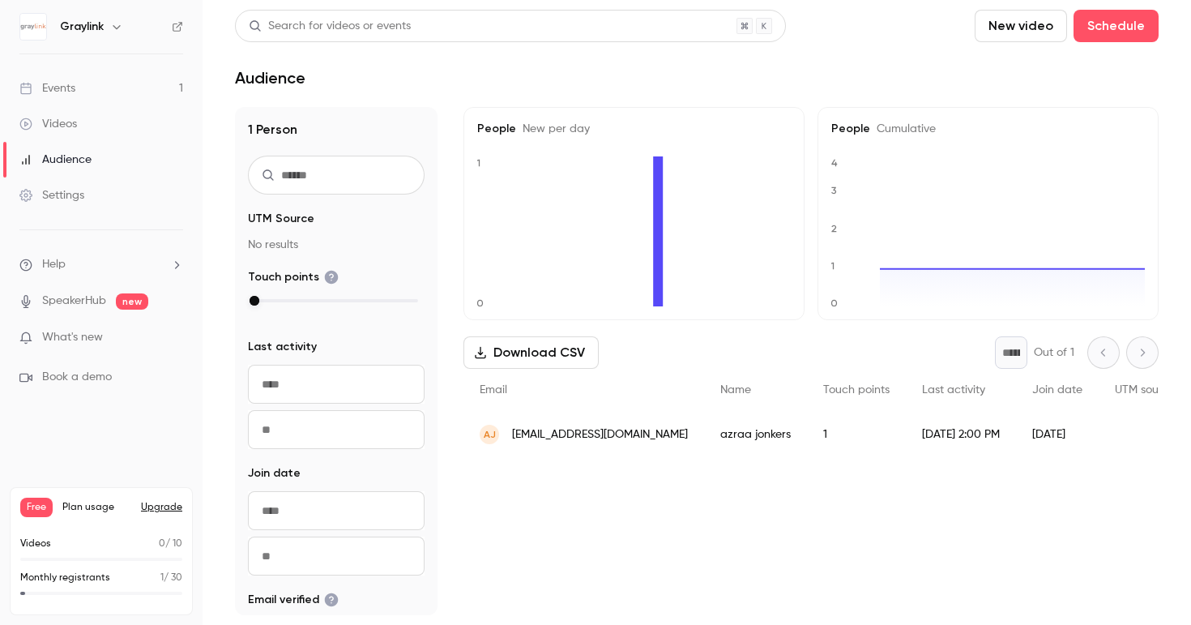
click at [89, 304] on link "SpeakerHub" at bounding box center [74, 301] width 64 height 17
click at [92, 335] on span "What's new" at bounding box center [72, 337] width 61 height 17
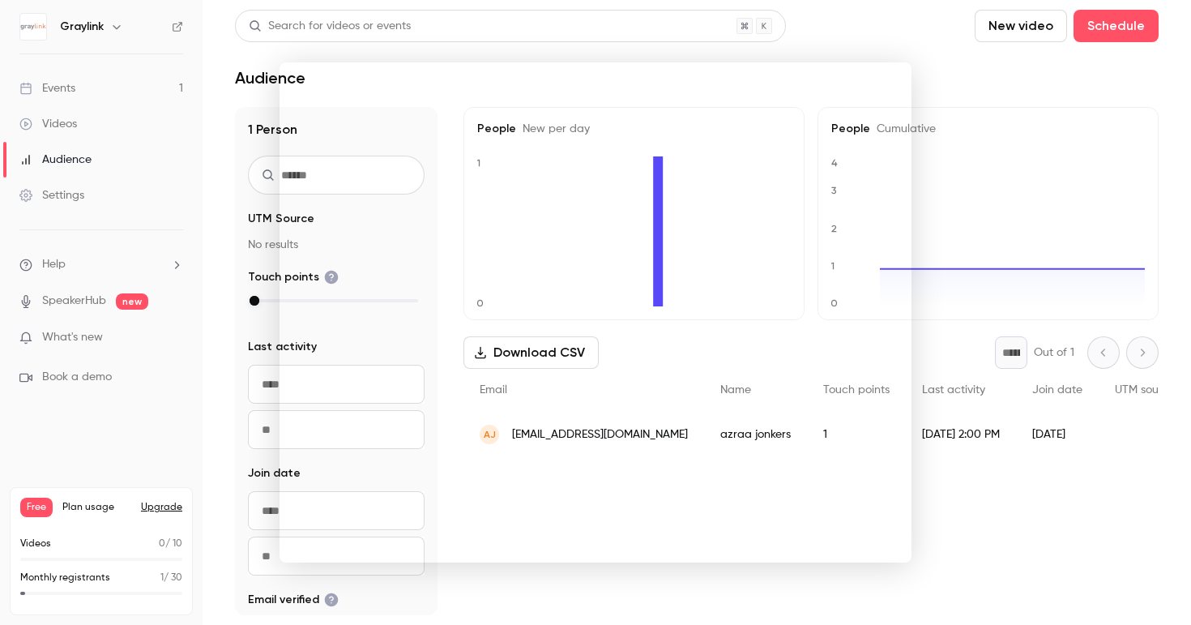
click at [210, 50] on div at bounding box center [595, 312] width 1191 height 625
